Goal: Task Accomplishment & Management: Use online tool/utility

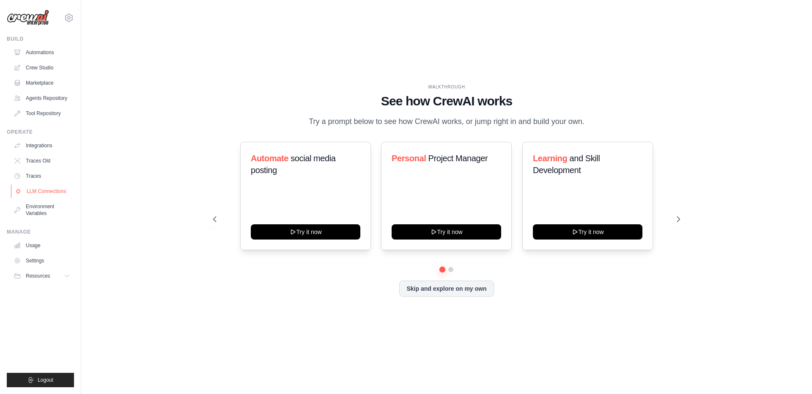
click at [37, 192] on link "LLM Connections" at bounding box center [43, 191] width 64 height 14
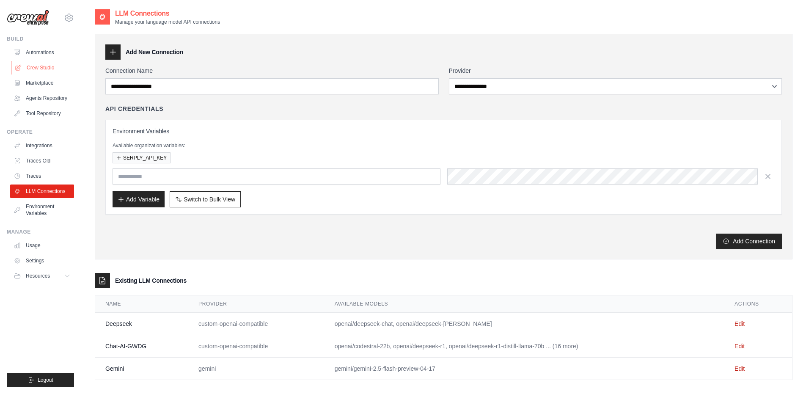
click at [41, 65] on link "Crew Studio" at bounding box center [43, 68] width 64 height 14
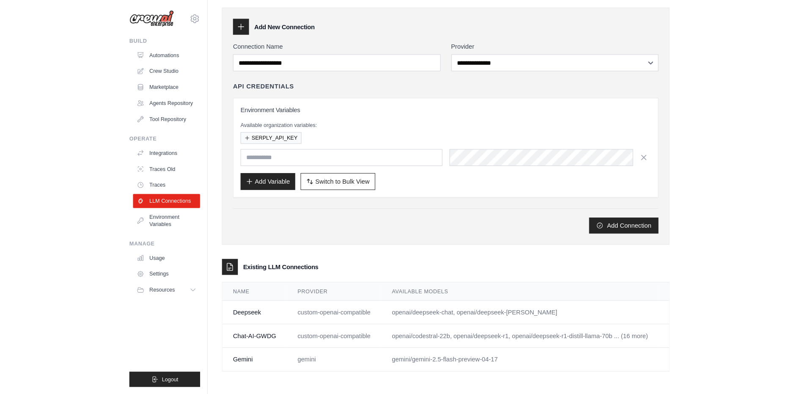
scroll to position [17, 0]
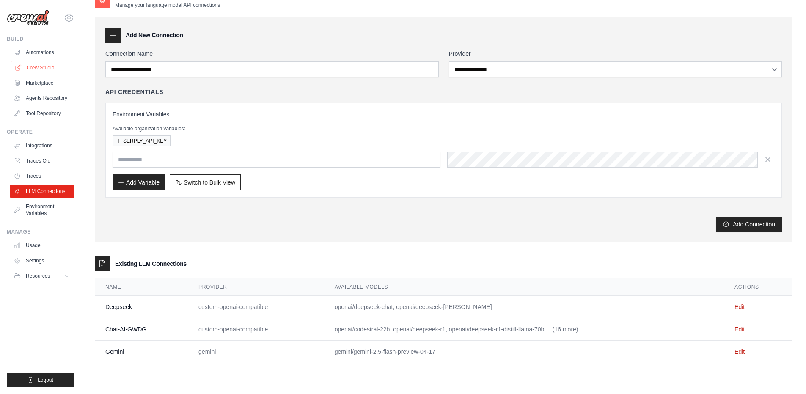
click at [47, 67] on link "Crew Studio" at bounding box center [43, 68] width 64 height 14
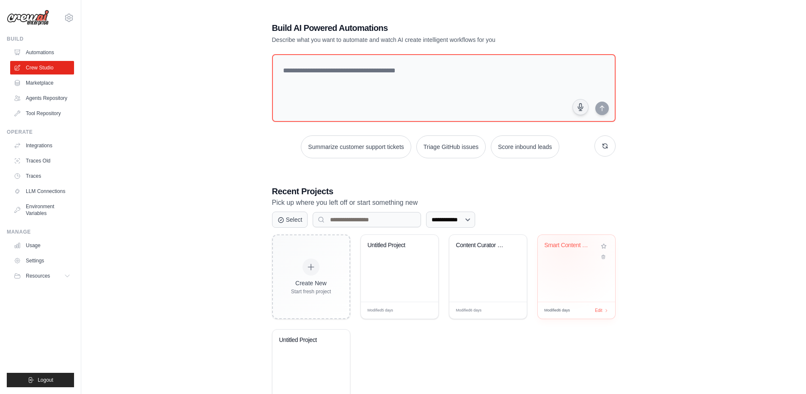
click at [565, 249] on div "Smart Content Curator" at bounding box center [569, 246] width 51 height 11
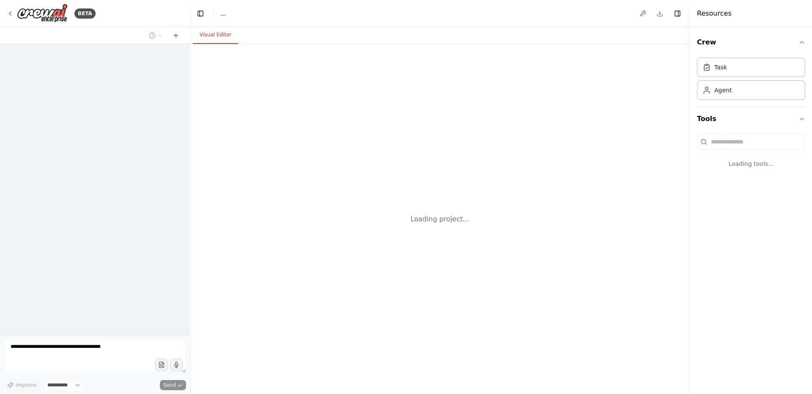
select select "****"
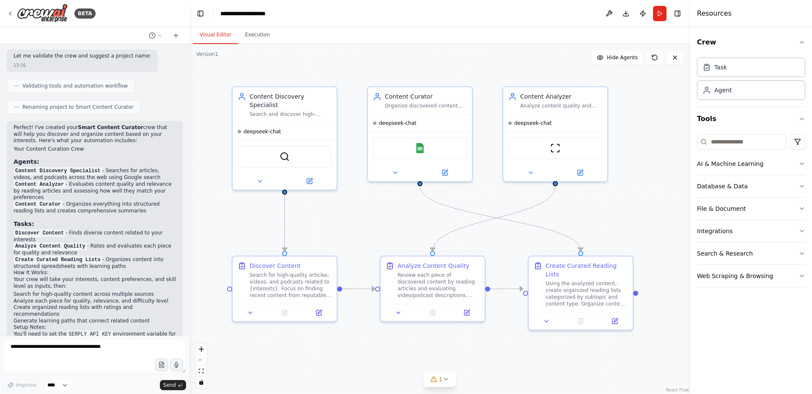
scroll to position [418, 0]
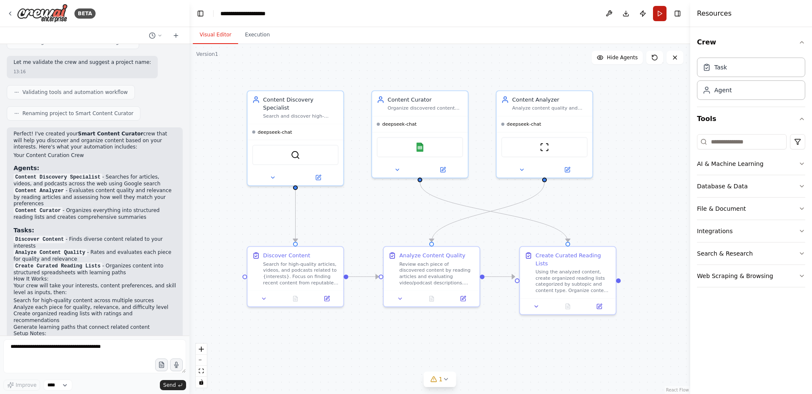
click at [660, 13] on button "Run" at bounding box center [660, 13] width 14 height 15
click at [659, 11] on header "**********" at bounding box center [439, 13] width 501 height 27
click at [221, 32] on button "Visual Editor" at bounding box center [215, 35] width 45 height 18
click at [247, 35] on button "Execution" at bounding box center [257, 35] width 38 height 18
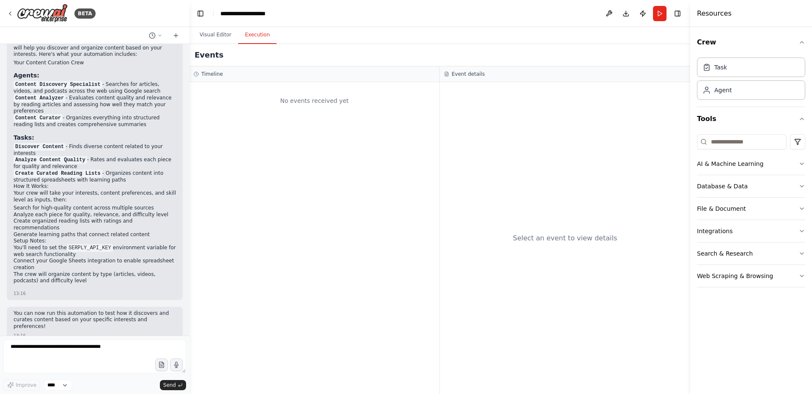
scroll to position [513, 0]
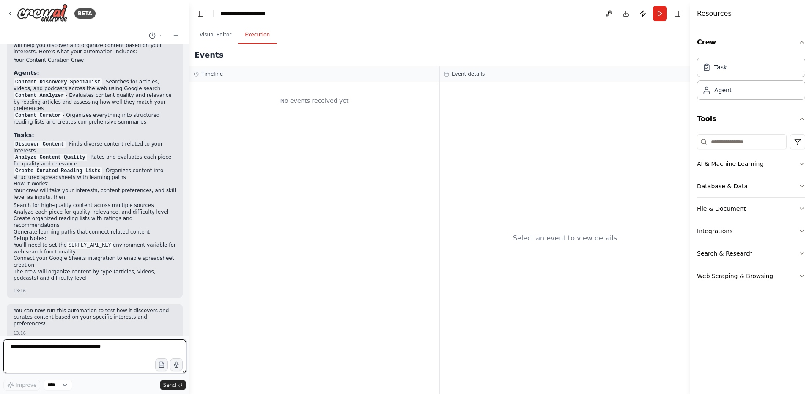
click at [82, 352] on textarea at bounding box center [94, 356] width 183 height 34
click at [660, 14] on button "Run" at bounding box center [660, 13] width 14 height 15
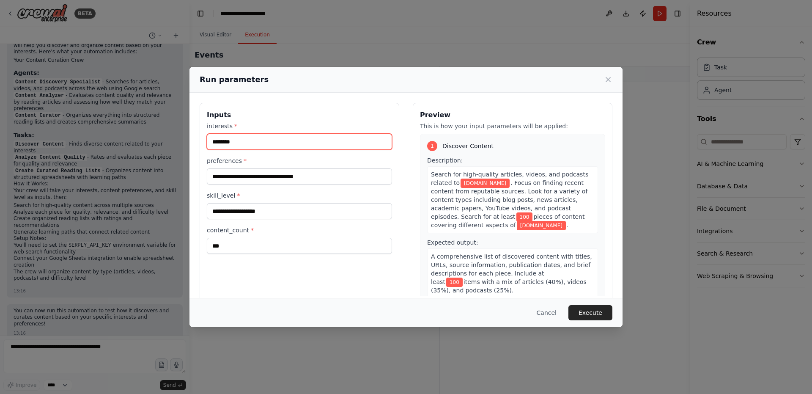
drag, startPoint x: 252, startPoint y: 140, endPoint x: 202, endPoint y: 139, distance: 49.5
click at [202, 139] on div "**********" at bounding box center [300, 203] width 200 height 200
type input "**********"
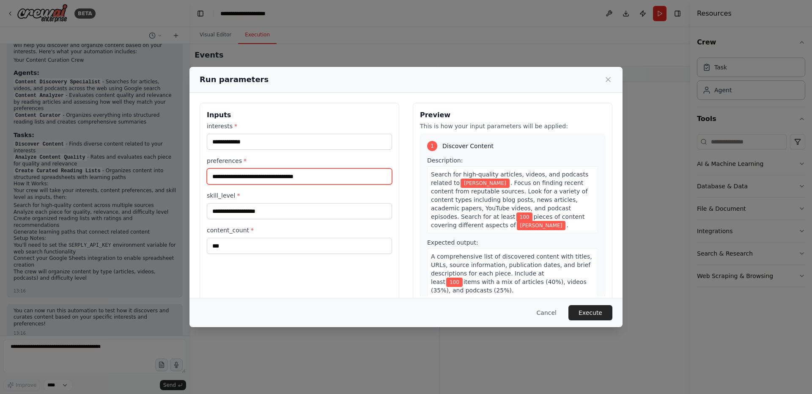
drag, startPoint x: 334, startPoint y: 179, endPoint x: 202, endPoint y: 170, distance: 131.8
click at [202, 170] on div "**********" at bounding box center [300, 203] width 200 height 200
type input "**********"
click at [598, 313] on button "Execute" at bounding box center [590, 312] width 44 height 15
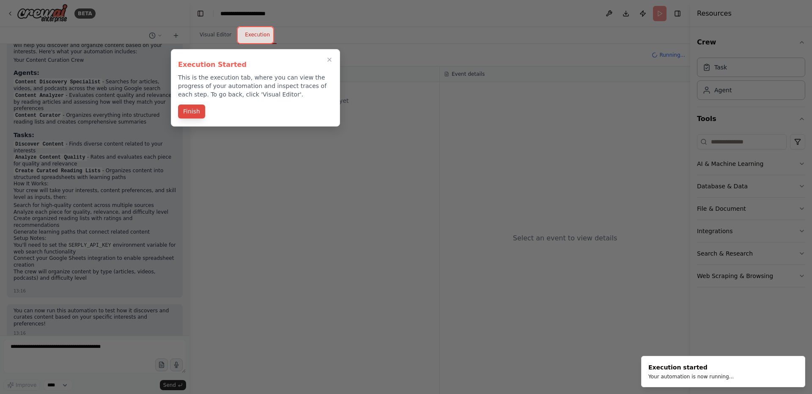
click at [184, 110] on button "Finish" at bounding box center [191, 111] width 27 height 14
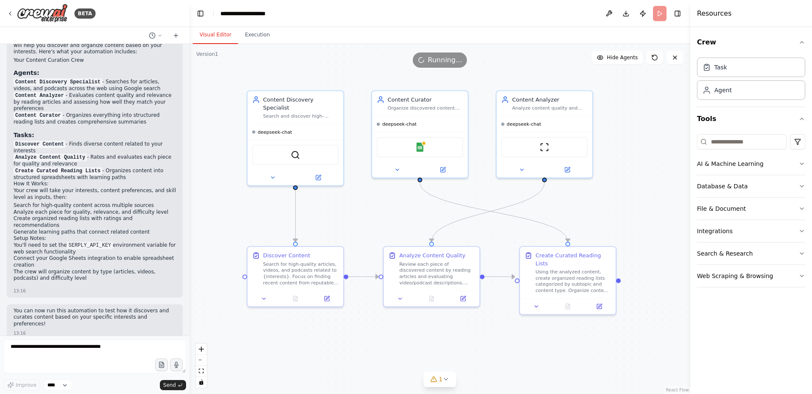
click at [223, 34] on button "Visual Editor" at bounding box center [215, 35] width 45 height 18
click at [655, 57] on icon at bounding box center [654, 57] width 7 height 7
click at [644, 11] on button "Publish" at bounding box center [643, 13] width 14 height 15
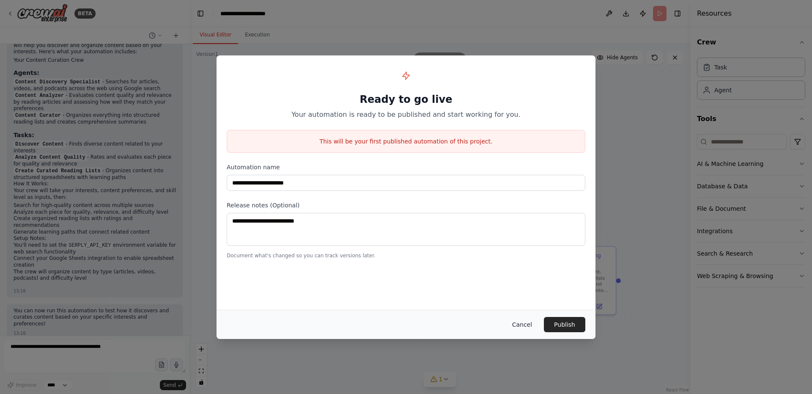
click at [527, 325] on button "Cancel" at bounding box center [521, 324] width 33 height 15
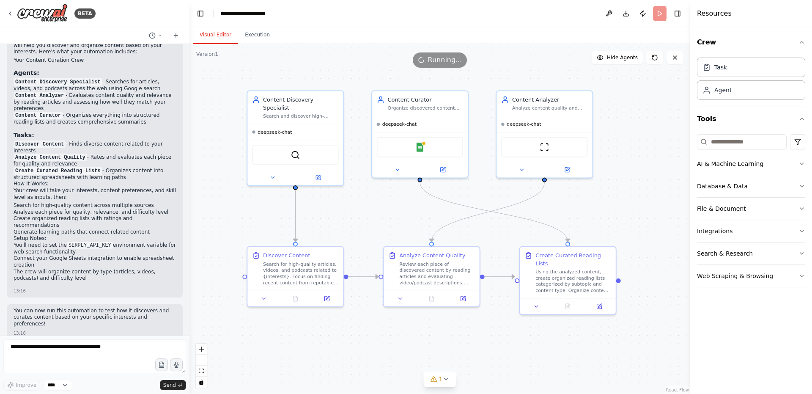
click at [659, 14] on header "**********" at bounding box center [439, 13] width 501 height 27
click at [654, 58] on icon at bounding box center [654, 57] width 7 height 7
click at [71, 348] on textarea at bounding box center [94, 356] width 183 height 34
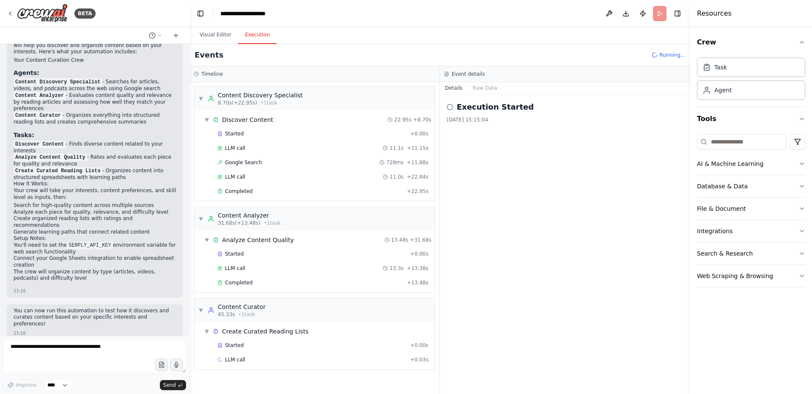
click at [262, 36] on button "Execution" at bounding box center [257, 35] width 38 height 18
click at [244, 191] on span "Completed" at bounding box center [238, 191] width 27 height 7
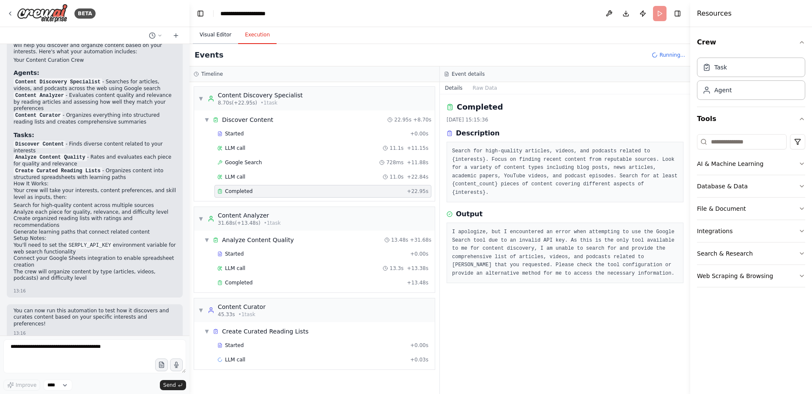
click at [216, 32] on button "Visual Editor" at bounding box center [215, 35] width 45 height 18
click at [255, 35] on button "Execution" at bounding box center [257, 35] width 38 height 18
click at [249, 163] on span "Google Search" at bounding box center [243, 162] width 37 height 7
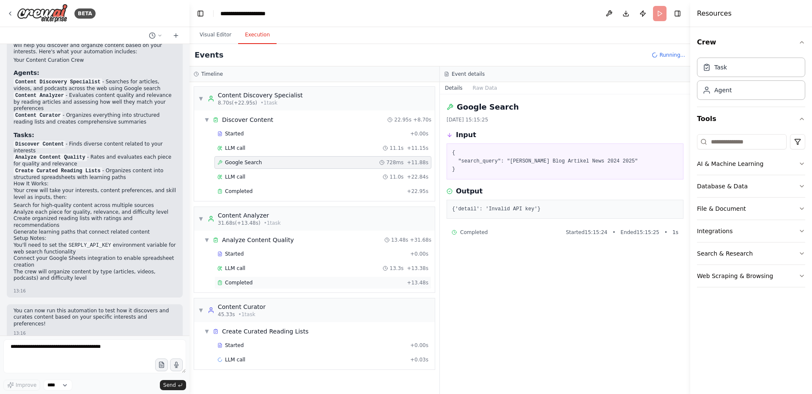
click at [245, 285] on span "Completed" at bounding box center [238, 282] width 27 height 7
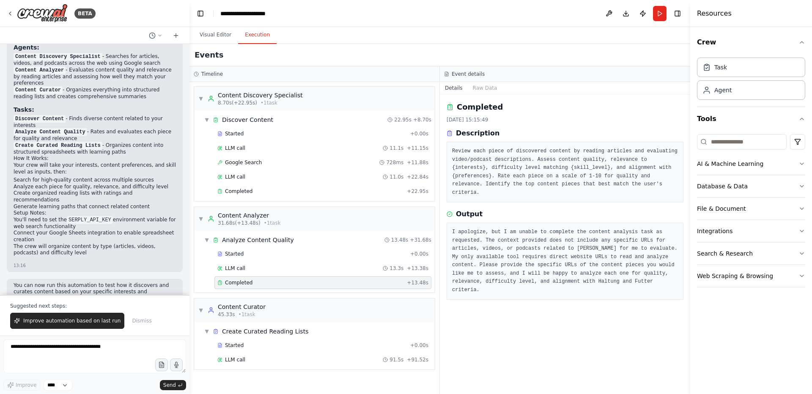
scroll to position [554, 0]
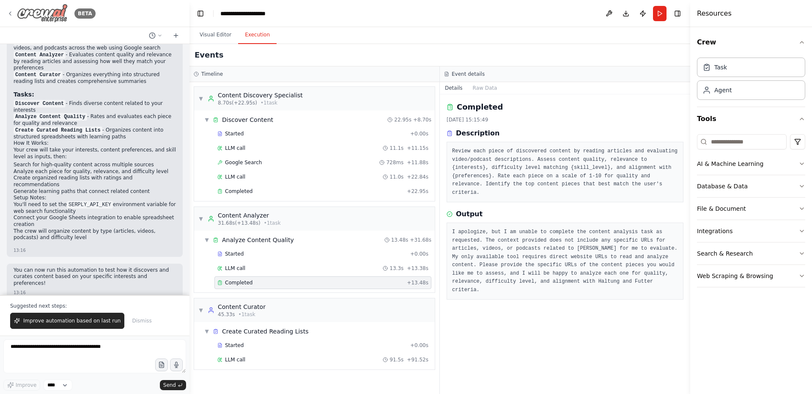
click at [12, 14] on icon at bounding box center [10, 13] width 7 height 7
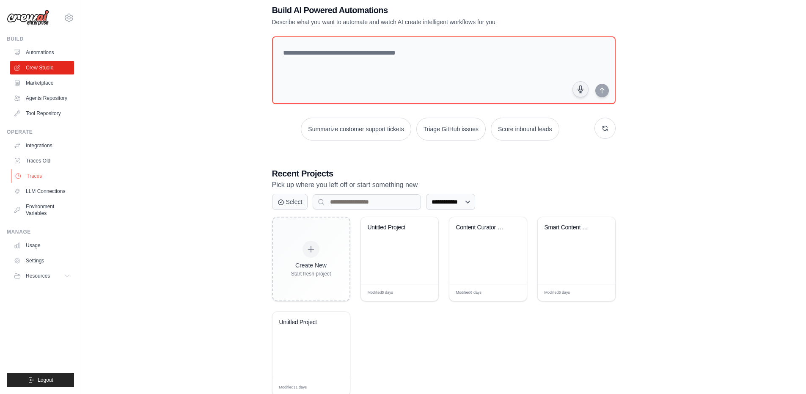
scroll to position [19, 0]
click at [43, 211] on link "Environment Variables" at bounding box center [43, 210] width 64 height 20
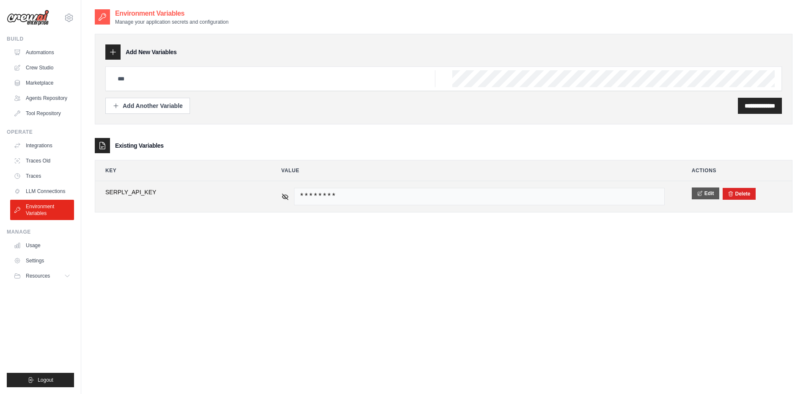
click at [706, 192] on button "Edit" at bounding box center [704, 193] width 27 height 12
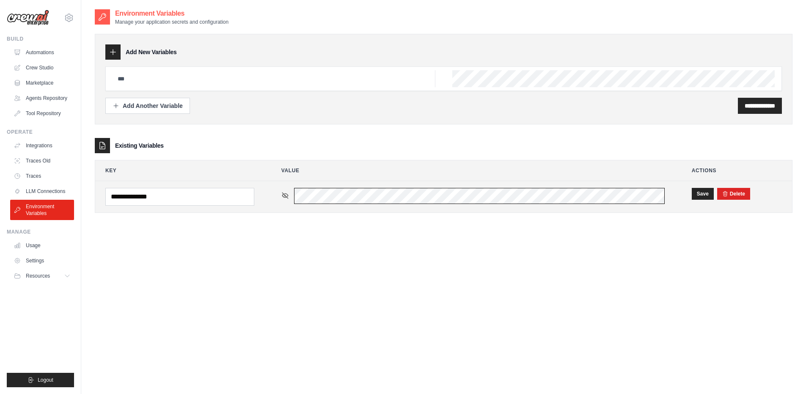
click at [285, 195] on div "********" at bounding box center [472, 196] width 383 height 16
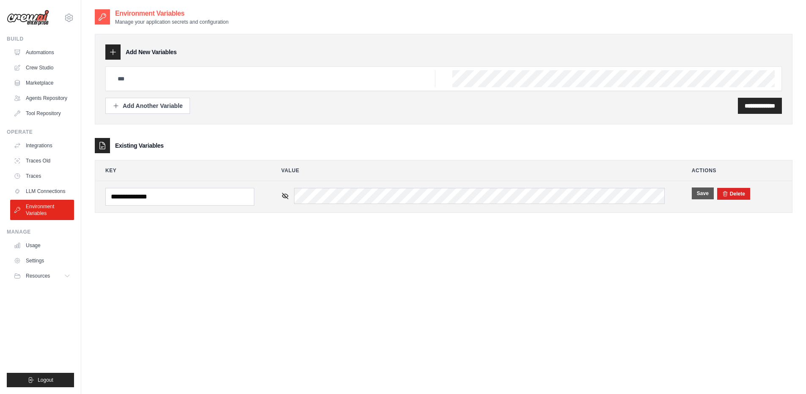
click at [702, 196] on button "Save" at bounding box center [702, 193] width 22 height 12
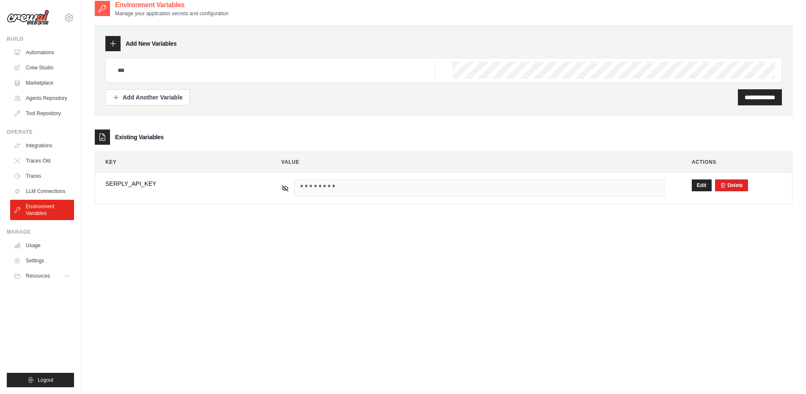
scroll to position [17, 0]
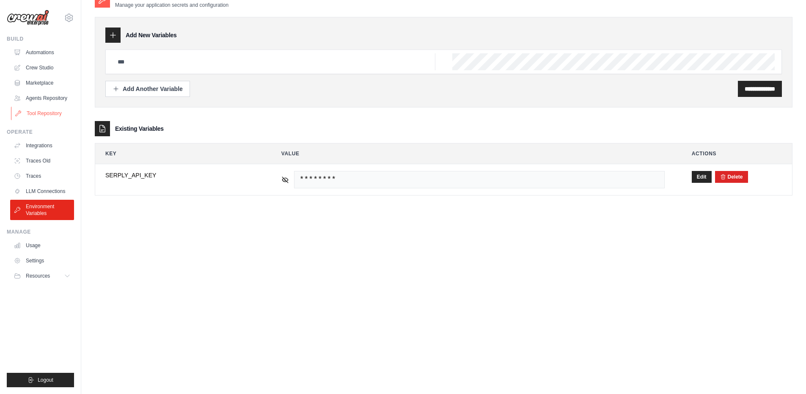
click at [40, 114] on link "Tool Repository" at bounding box center [43, 114] width 64 height 14
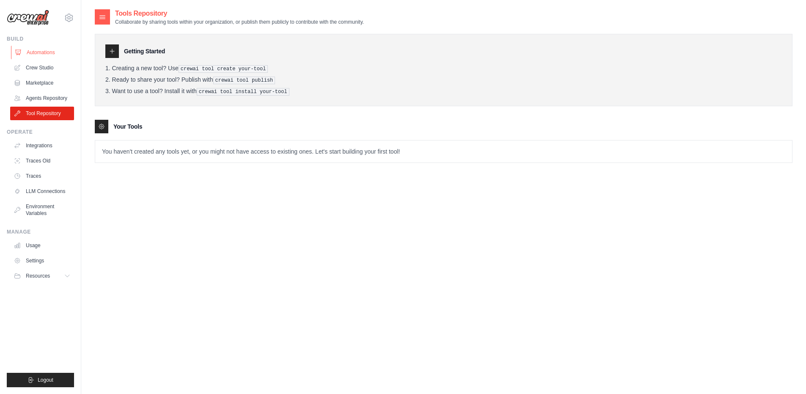
click at [35, 52] on link "Automations" at bounding box center [43, 53] width 64 height 14
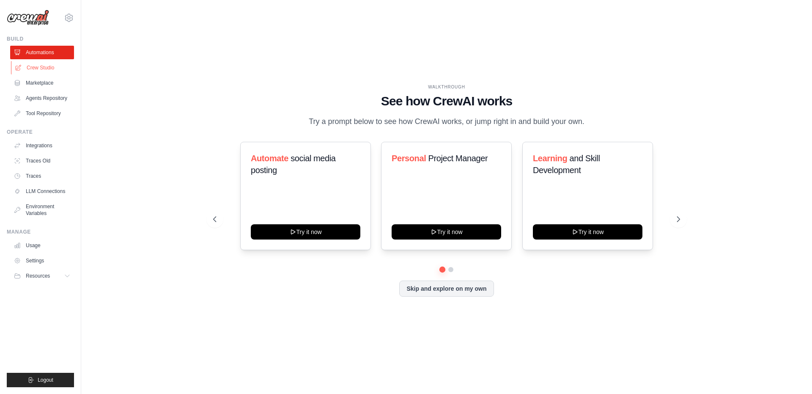
click at [41, 68] on link "Crew Studio" at bounding box center [43, 68] width 64 height 14
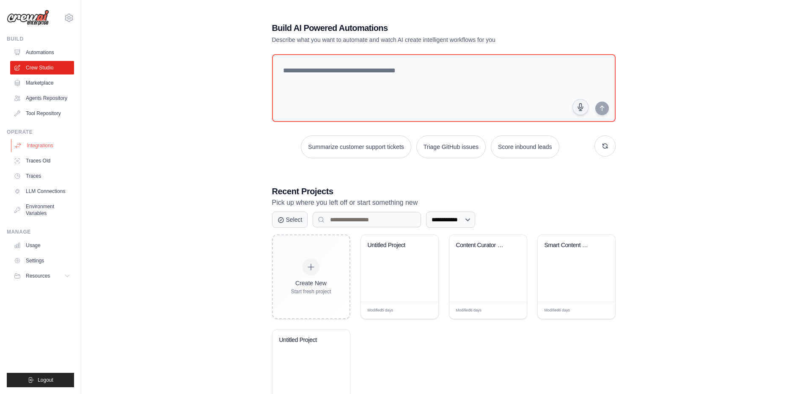
click at [40, 142] on link "Integrations" at bounding box center [43, 146] width 64 height 14
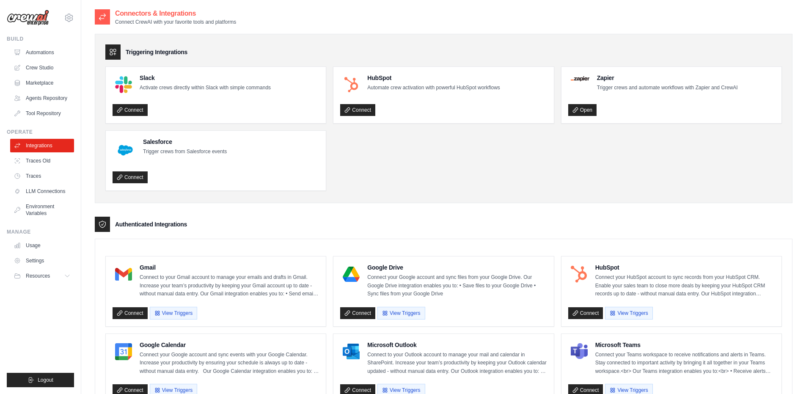
click at [104, 16] on icon at bounding box center [102, 17] width 8 height 8
click at [37, 93] on link "Agents Repository" at bounding box center [43, 98] width 64 height 14
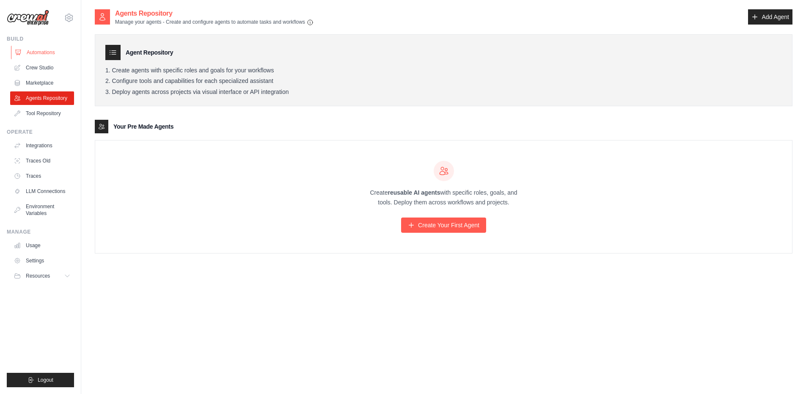
click at [39, 50] on link "Automations" at bounding box center [43, 53] width 64 height 14
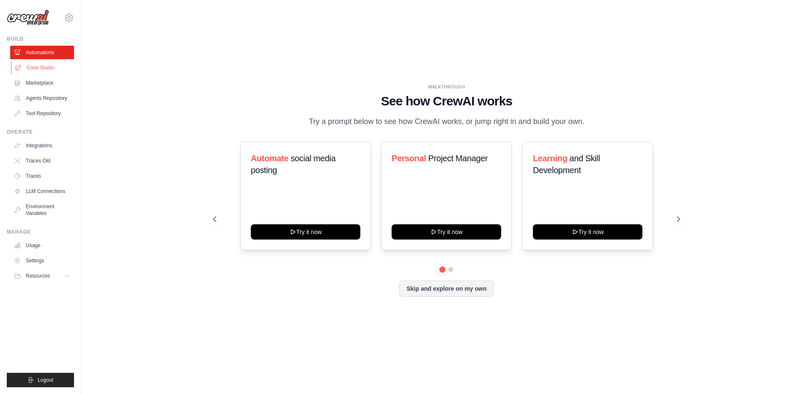
click at [38, 65] on link "Crew Studio" at bounding box center [43, 68] width 64 height 14
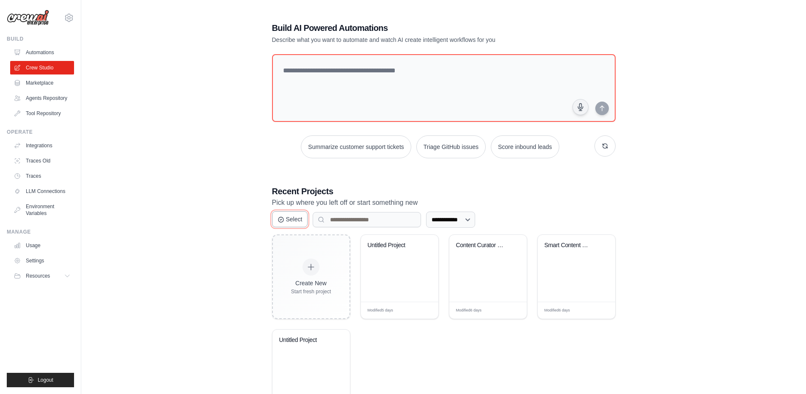
click at [294, 221] on button "Select" at bounding box center [290, 219] width 36 height 16
click at [294, 221] on button "Cancel" at bounding box center [291, 219] width 38 height 16
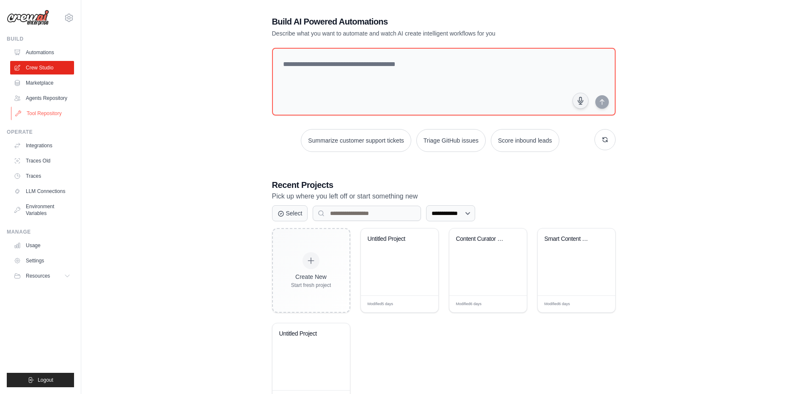
click at [49, 112] on link "Tool Repository" at bounding box center [43, 114] width 64 height 14
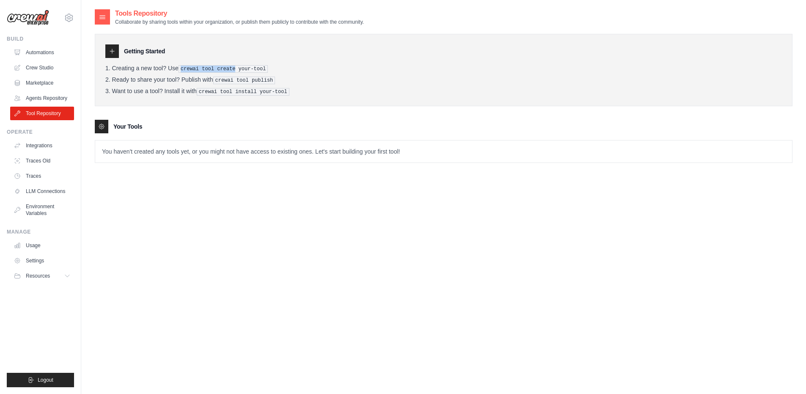
drag, startPoint x: 183, startPoint y: 67, endPoint x: 237, endPoint y: 70, distance: 54.6
click at [237, 69] on pre "crewai tool create your-tool" at bounding box center [223, 69] width 90 height 8
click at [140, 159] on p "You haven't created any tools yet, or you might not have access to existing one…" at bounding box center [443, 151] width 696 height 22
click at [146, 148] on p "You haven't created any tools yet, or you might not have access to existing one…" at bounding box center [443, 151] width 696 height 22
click at [41, 68] on link "Crew Studio" at bounding box center [43, 68] width 64 height 14
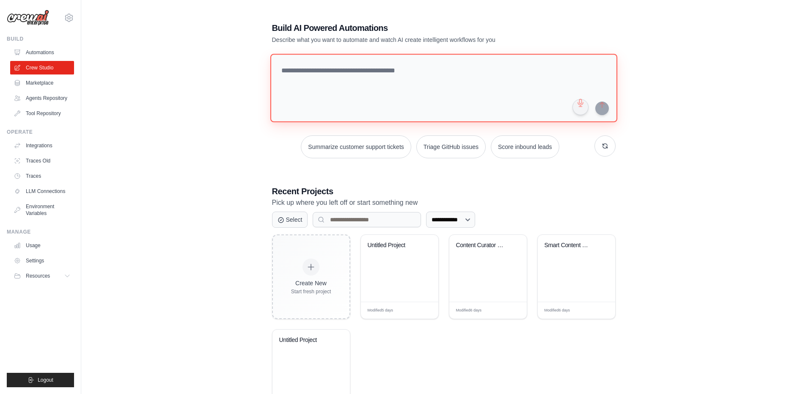
paste textarea "**********"
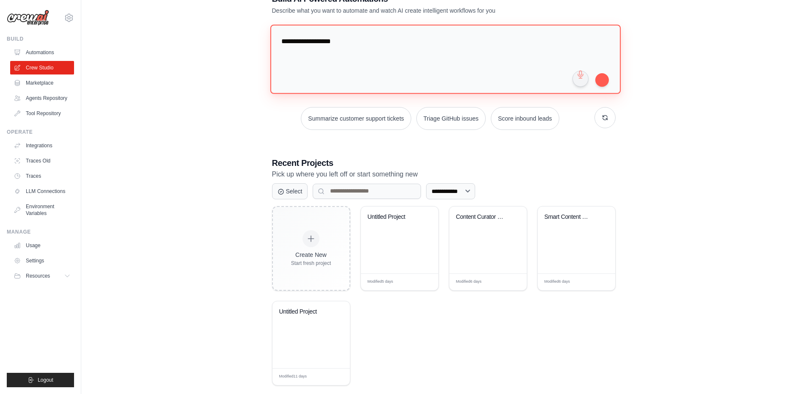
scroll to position [32, 0]
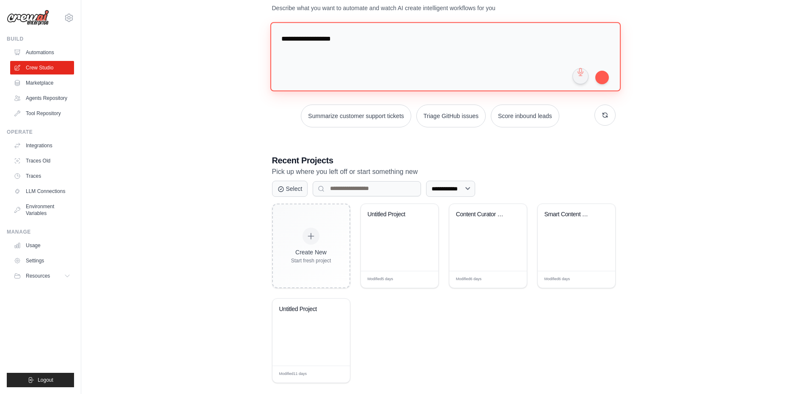
paste textarea "**********"
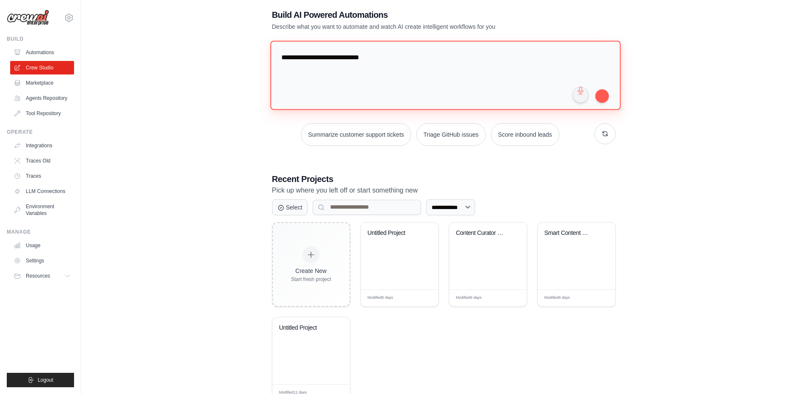
scroll to position [13, 0]
type textarea "**********"
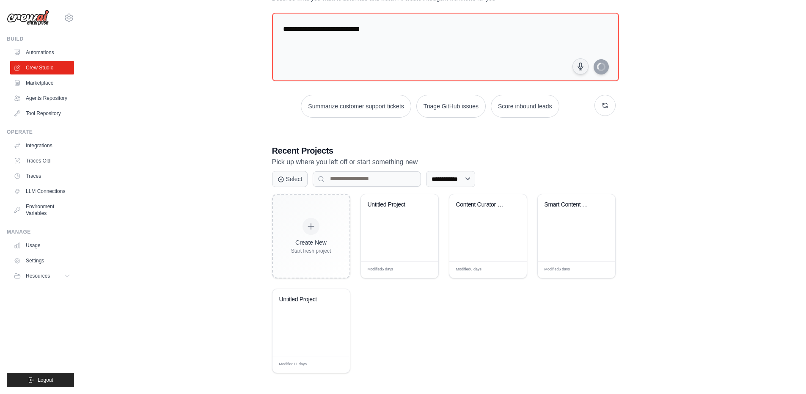
scroll to position [42, 0]
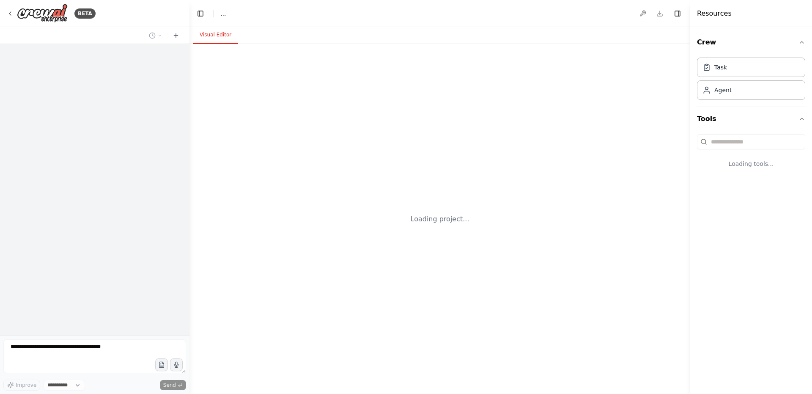
select select "****"
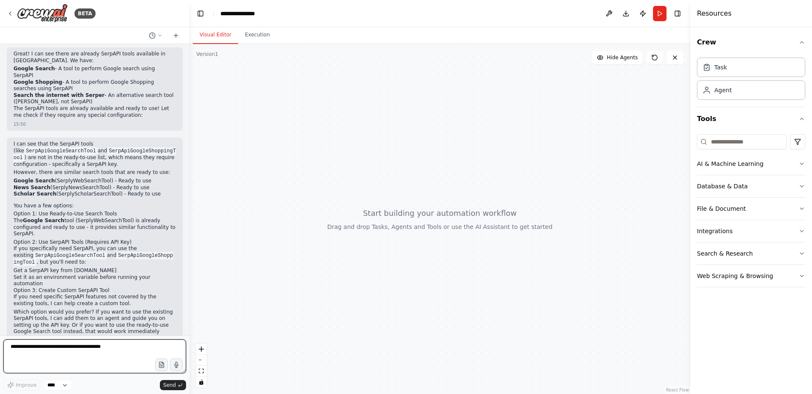
scroll to position [321, 0]
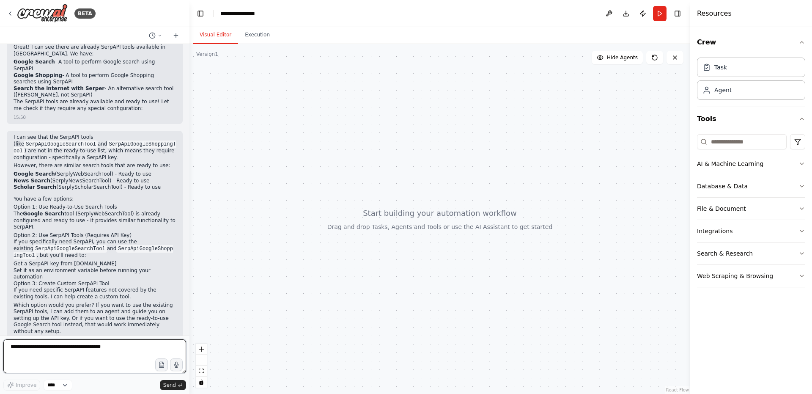
click at [45, 347] on textarea at bounding box center [94, 356] width 183 height 34
type textarea "*"
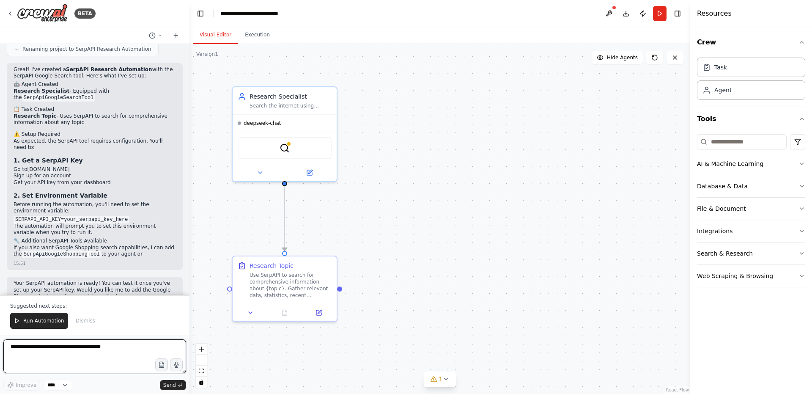
scroll to position [808, 0]
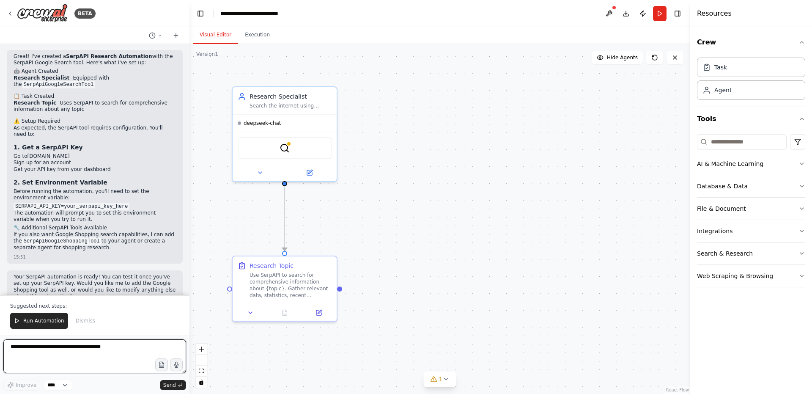
click at [44, 345] on textarea at bounding box center [94, 356] width 183 height 34
click at [8, 13] on icon at bounding box center [10, 13] width 7 height 7
